Goal: Transaction & Acquisition: Book appointment/travel/reservation

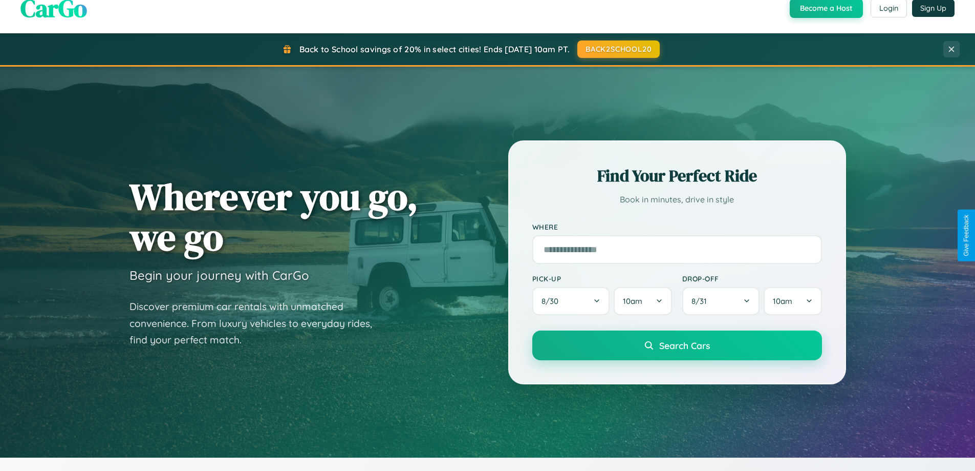
scroll to position [705, 0]
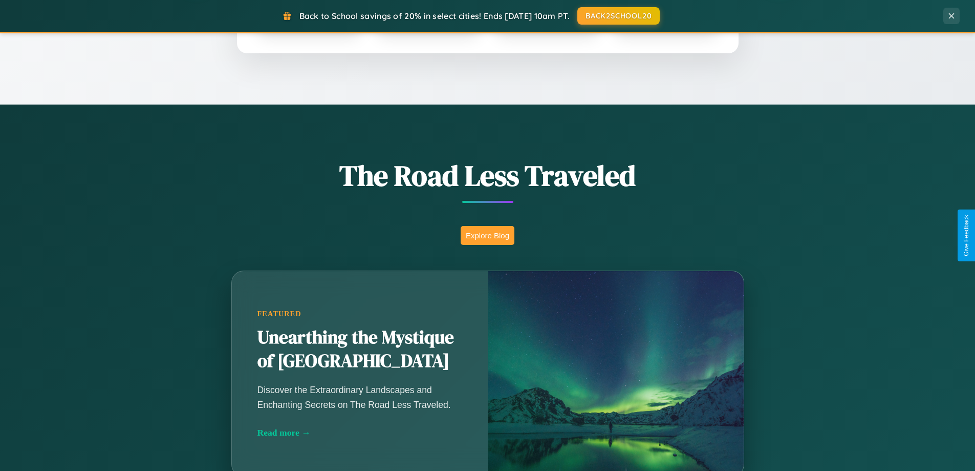
click at [487, 235] on button "Explore Blog" at bounding box center [488, 235] width 54 height 19
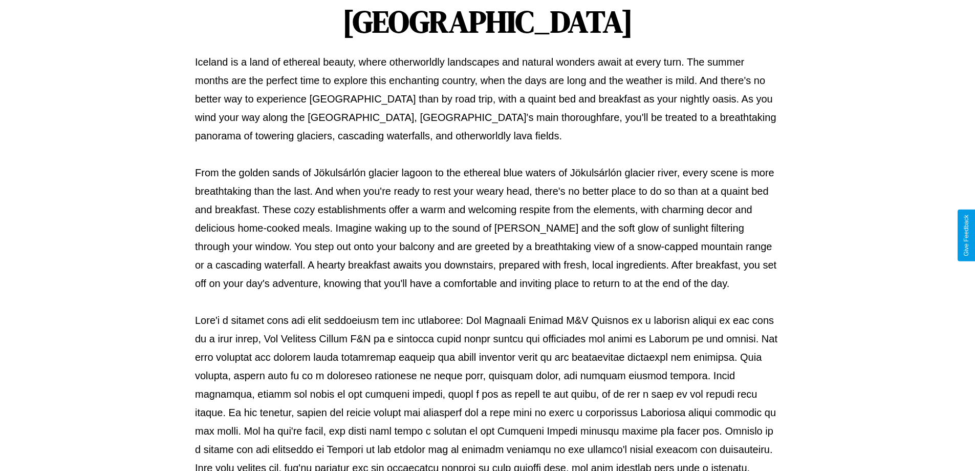
scroll to position [331, 0]
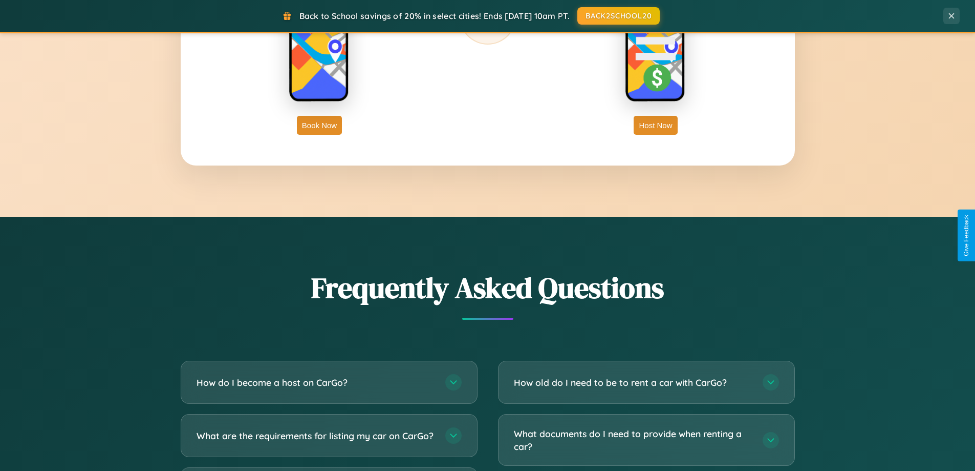
scroll to position [1970, 0]
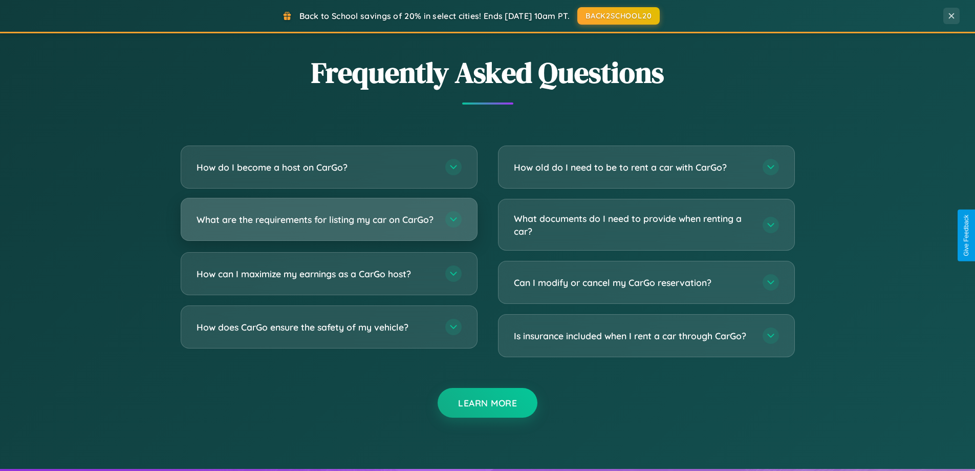
click at [329, 224] on h3 "What are the requirements for listing my car on CarGo?" at bounding box center [316, 219] width 239 height 13
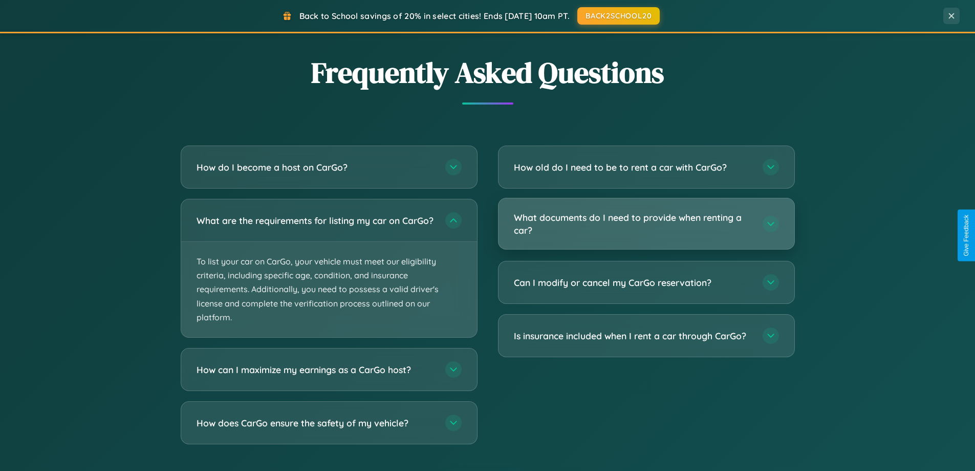
click at [646, 224] on h3 "What documents do I need to provide when renting a car?" at bounding box center [633, 223] width 239 height 25
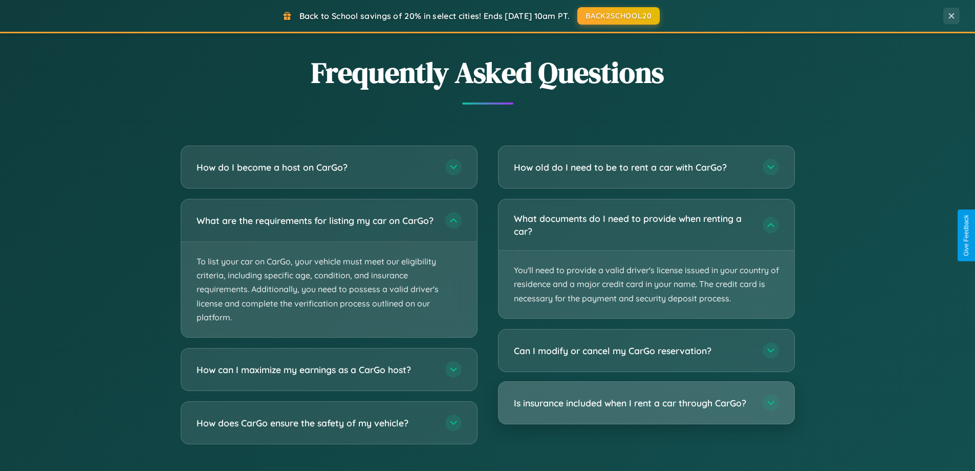
click at [646, 403] on h3 "Is insurance included when I rent a car through CarGo?" at bounding box center [633, 402] width 239 height 13
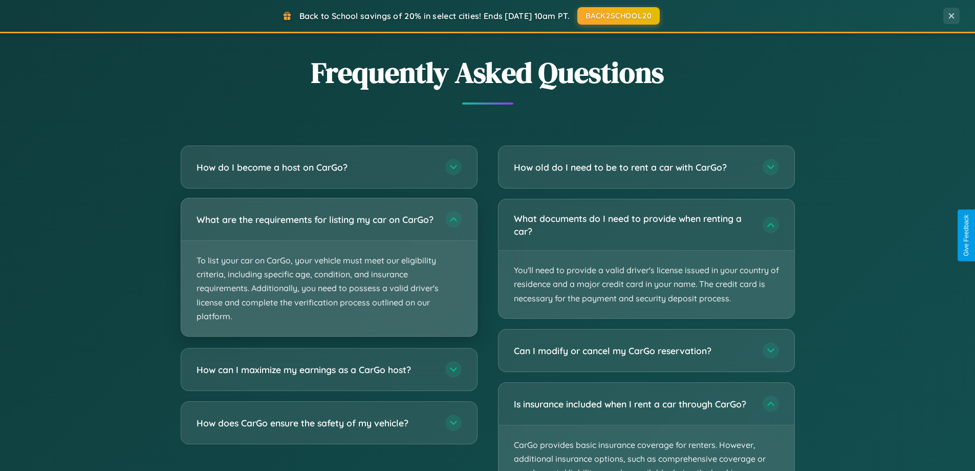
click at [329, 271] on p "To list your car on CarGo, your vehicle must meet our eligibility criteria, inc…" at bounding box center [329, 288] width 296 height 95
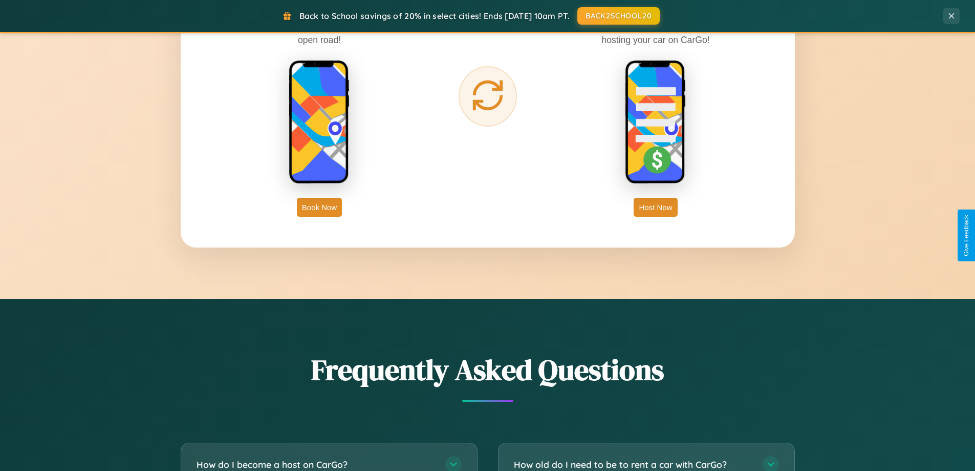
scroll to position [1645, 0]
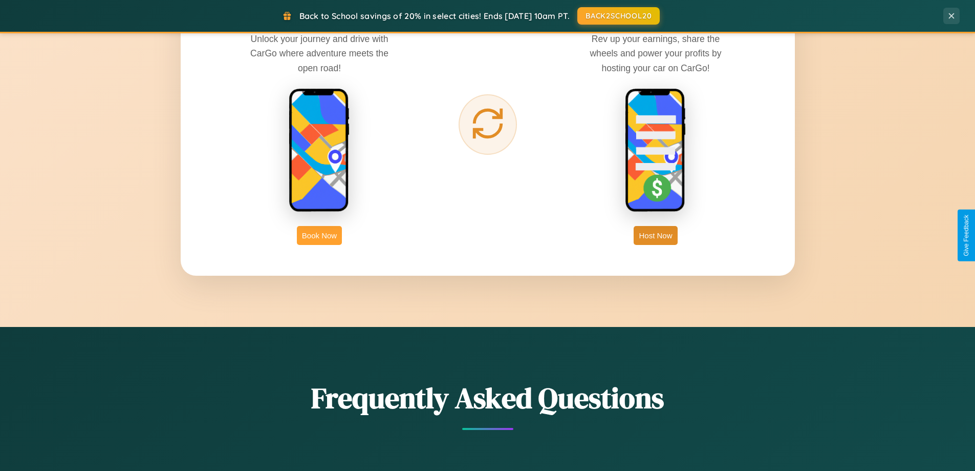
click at [319, 235] on button "Book Now" at bounding box center [319, 235] width 45 height 19
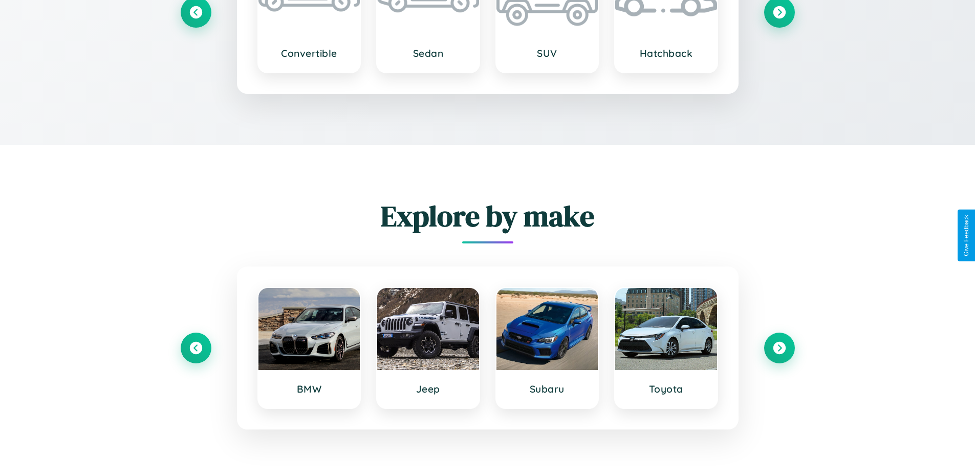
scroll to position [21, 0]
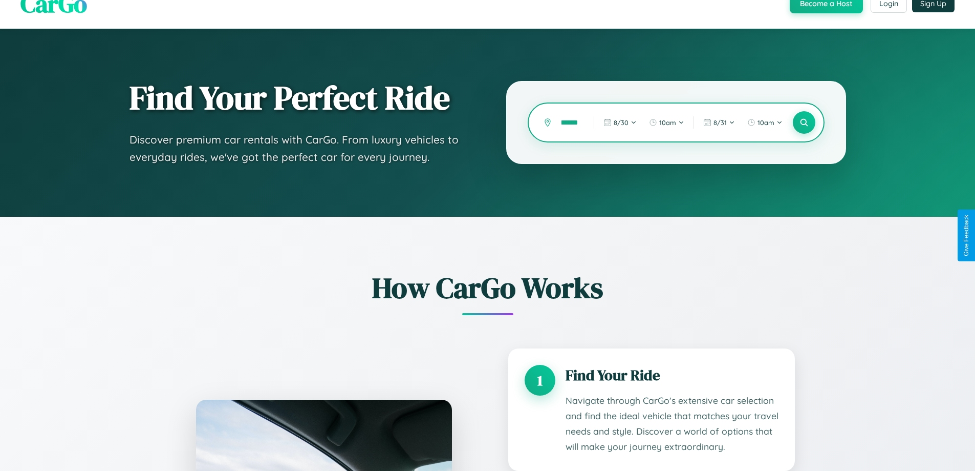
type input "*******"
